Goal: Check status

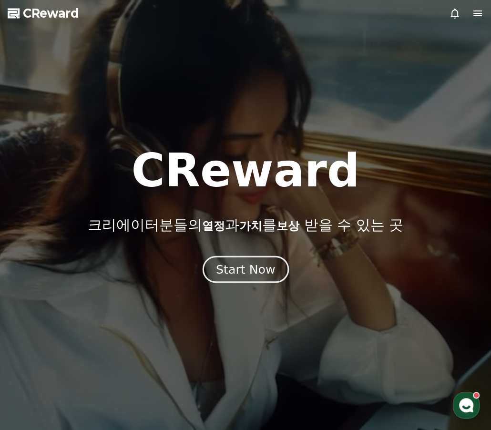
click at [247, 278] on button "Start Now" at bounding box center [245, 269] width 86 height 27
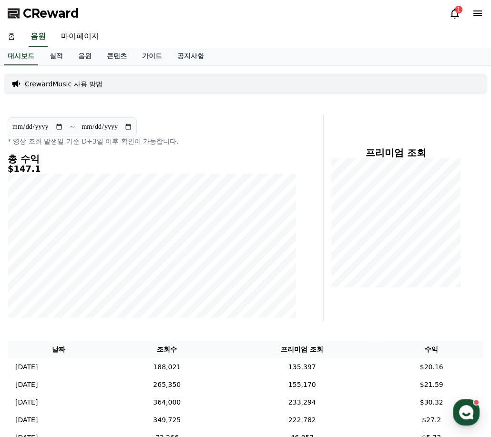
click at [455, 17] on icon at bounding box center [454, 13] width 11 height 11
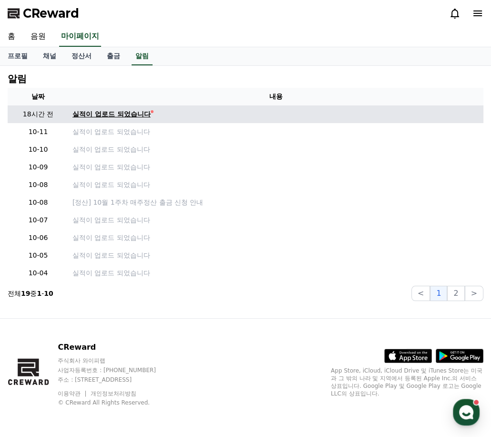
click at [151, 114] on link "실적이 업로드 되었습니다" at bounding box center [275, 114] width 407 height 10
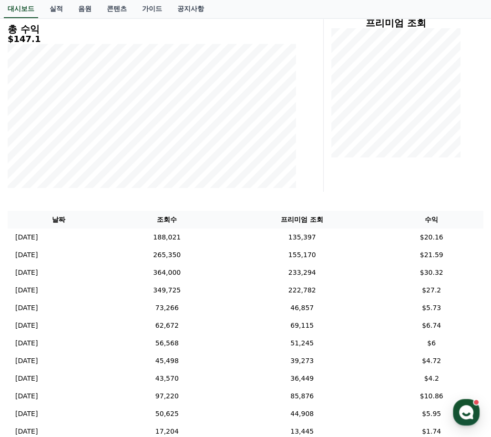
scroll to position [16, 0]
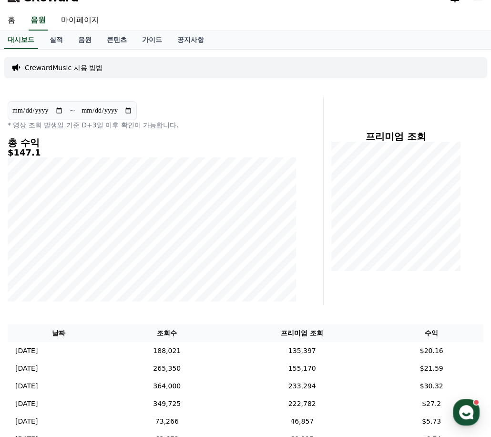
drag, startPoint x: 350, startPoint y: 174, endPoint x: 325, endPoint y: 37, distance: 138.5
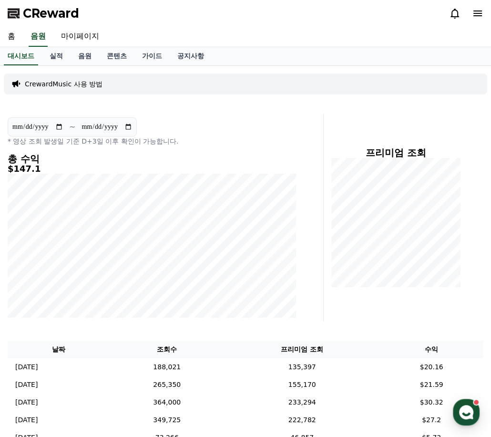
click at [60, 129] on input "**********" at bounding box center [38, 127] width 52 height 10
click at [186, 128] on div "**********" at bounding box center [152, 131] width 289 height 29
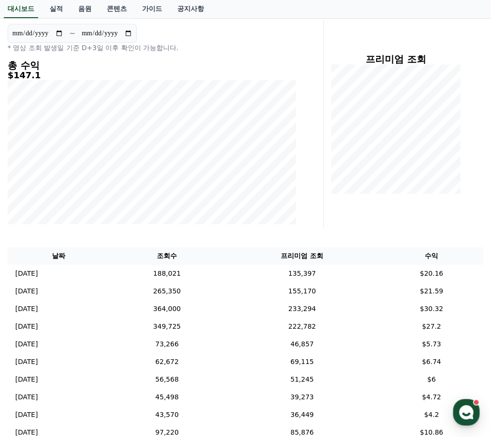
scroll to position [16, 0]
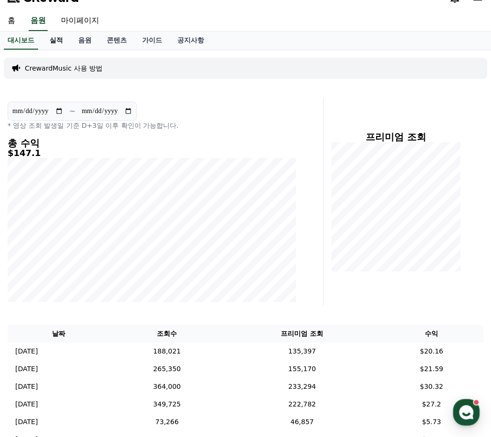
click at [55, 36] on link "실적" at bounding box center [56, 40] width 29 height 18
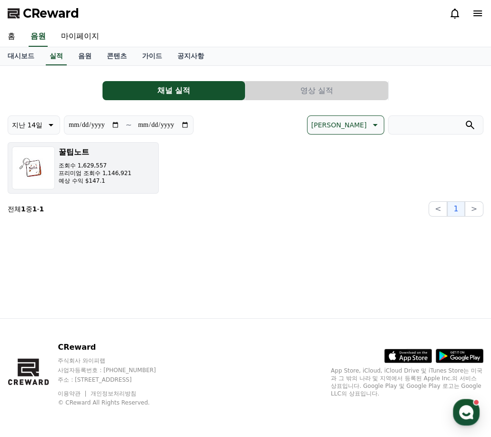
click at [136, 175] on button "꿀팁노트 조회수 1,629,557 프리미엄 조회수 1,146,921 예상 수익 $147.1" at bounding box center [83, 168] width 151 height 52
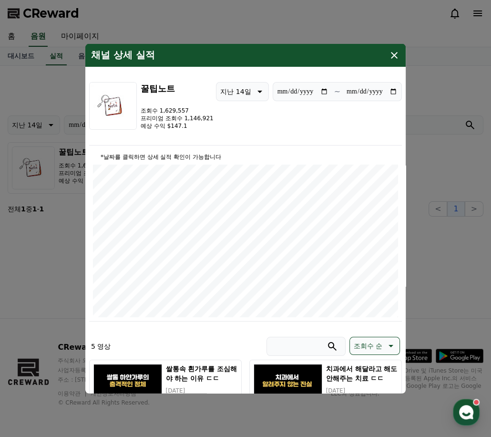
click at [392, 52] on icon "modal" at bounding box center [394, 55] width 7 height 7
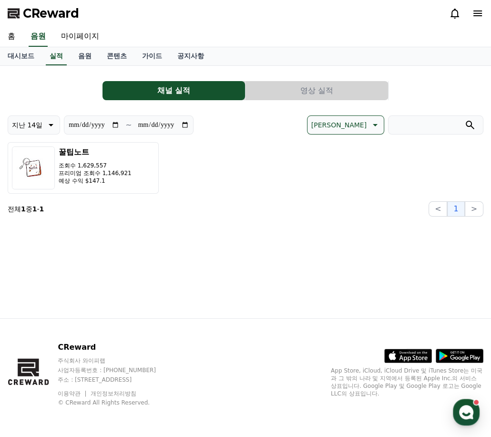
click at [47, 10] on span "CReward" at bounding box center [51, 13] width 56 height 15
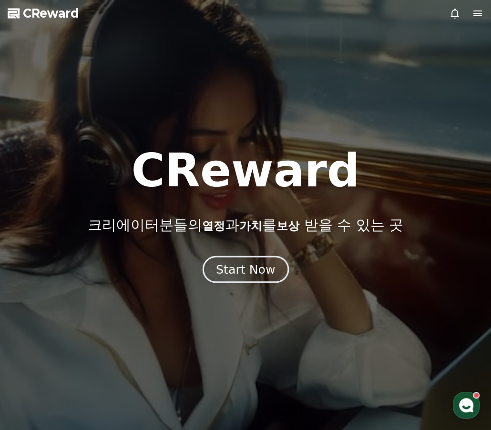
click at [223, 280] on button "Start Now" at bounding box center [245, 269] width 86 height 27
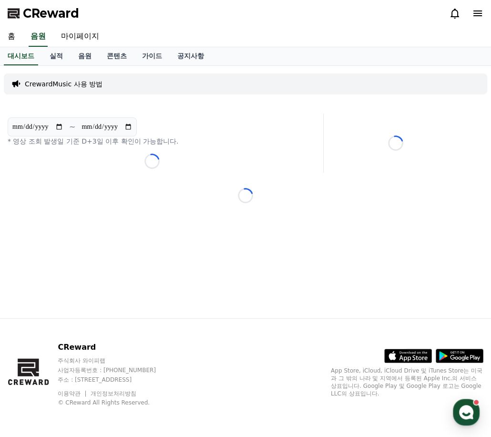
click at [222, 268] on div "**********" at bounding box center [245, 192] width 491 height 252
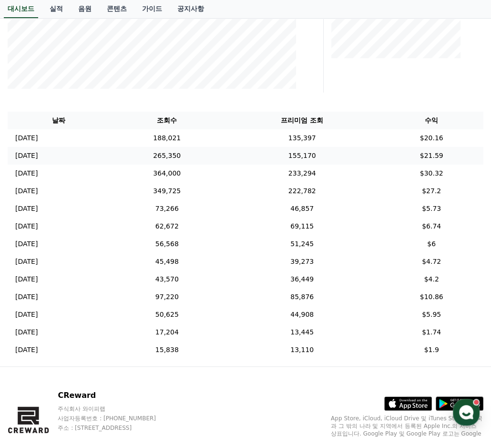
scroll to position [276, 0]
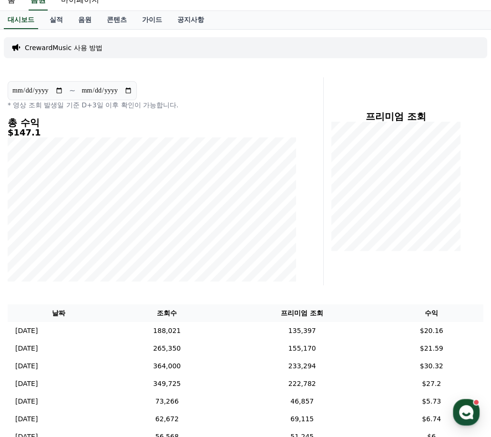
drag, startPoint x: 396, startPoint y: 110, endPoint x: 385, endPoint y: 48, distance: 63.0
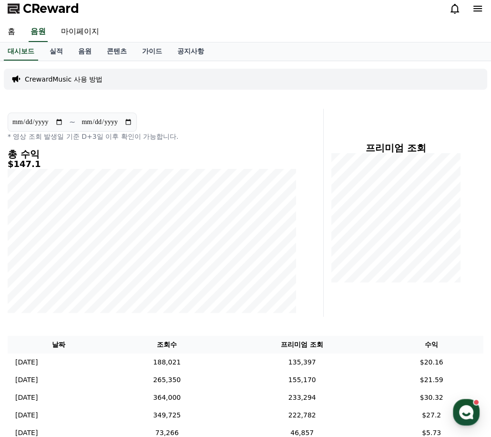
scroll to position [0, 0]
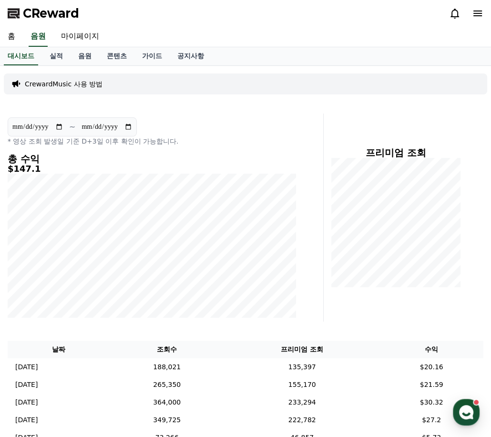
drag, startPoint x: 383, startPoint y: 52, endPoint x: 226, endPoint y: -32, distance: 178.8
